Goal: Entertainment & Leisure: Consume media (video, audio)

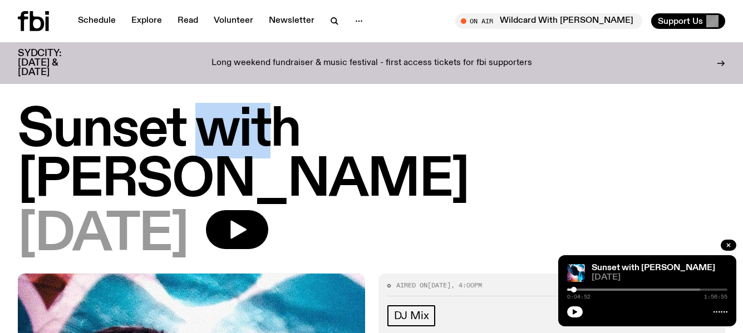
drag, startPoint x: 697, startPoint y: 288, endPoint x: 574, endPoint y: 302, distance: 124.3
click at [574, 302] on div "Sunset with [PERSON_NAME] [DATE] 0:04:52 1:56:55" at bounding box center [647, 290] width 178 height 71
click at [571, 312] on button "button" at bounding box center [575, 312] width 16 height 11
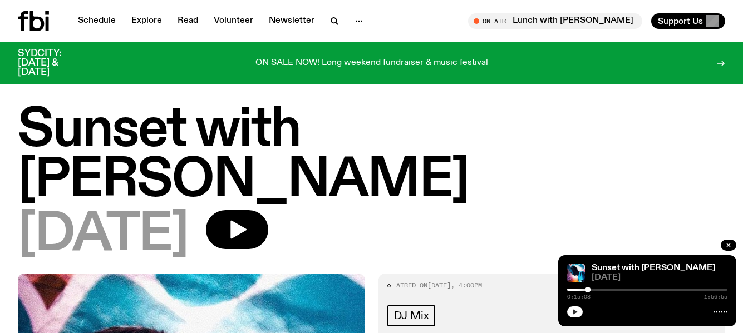
click at [576, 311] on icon "button" at bounding box center [574, 312] width 7 height 7
